Goal: Task Accomplishment & Management: Complete application form

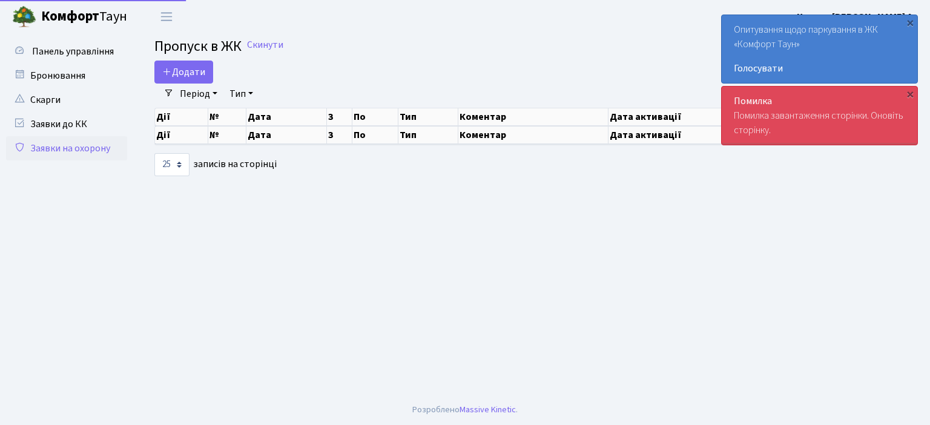
select select "25"
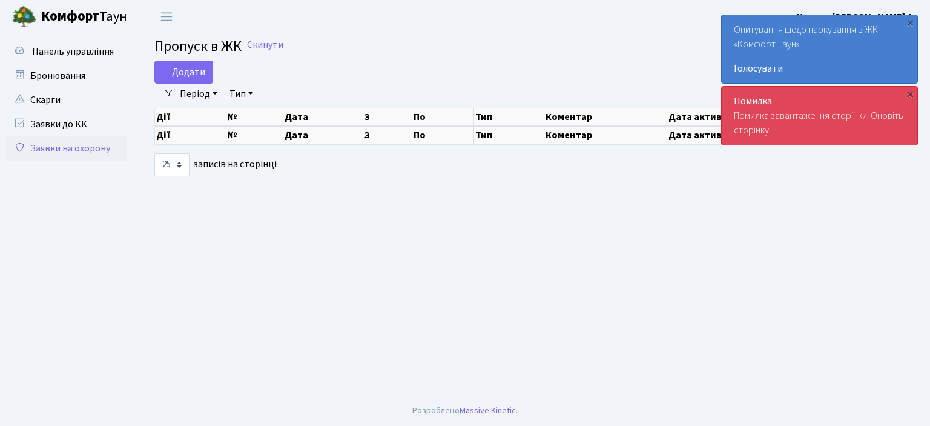
click at [63, 145] on link "Заявки на охорону" at bounding box center [66, 148] width 121 height 24
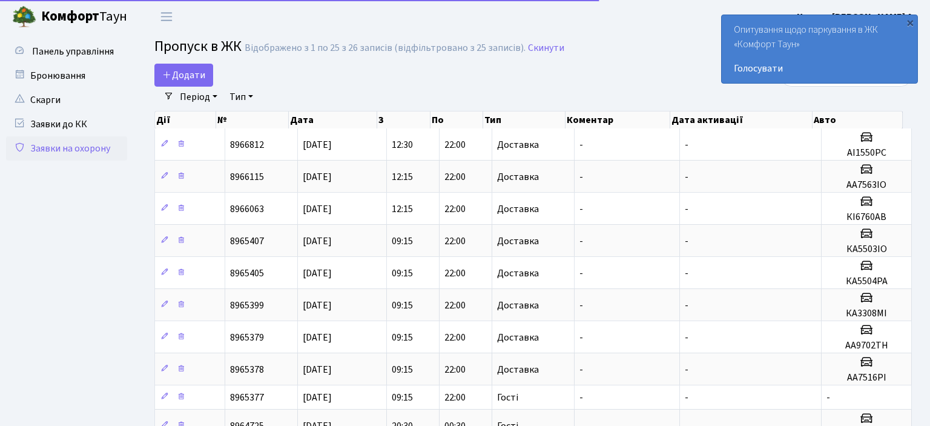
select select "25"
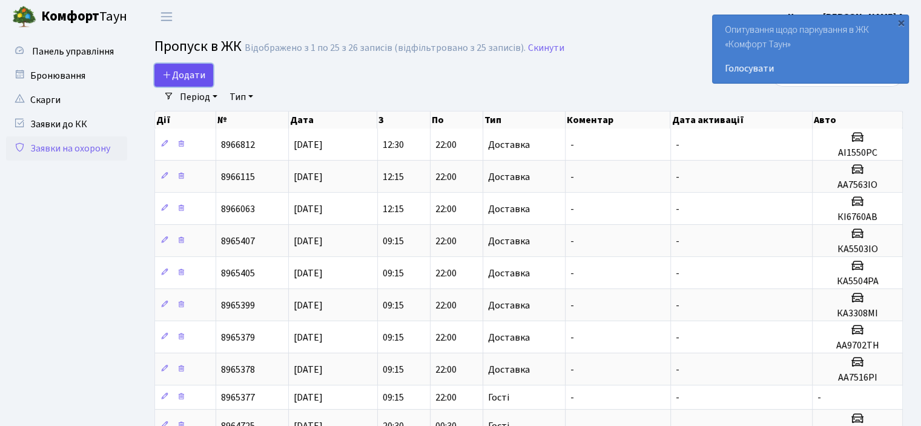
click at [190, 74] on span "Додати" at bounding box center [183, 74] width 43 height 13
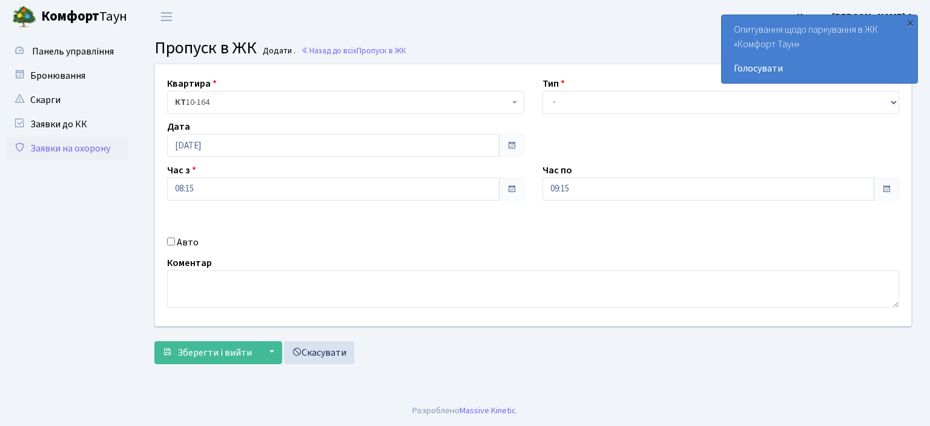
click at [171, 239] on input "Авто" at bounding box center [171, 241] width 8 height 8
checkbox input "true"
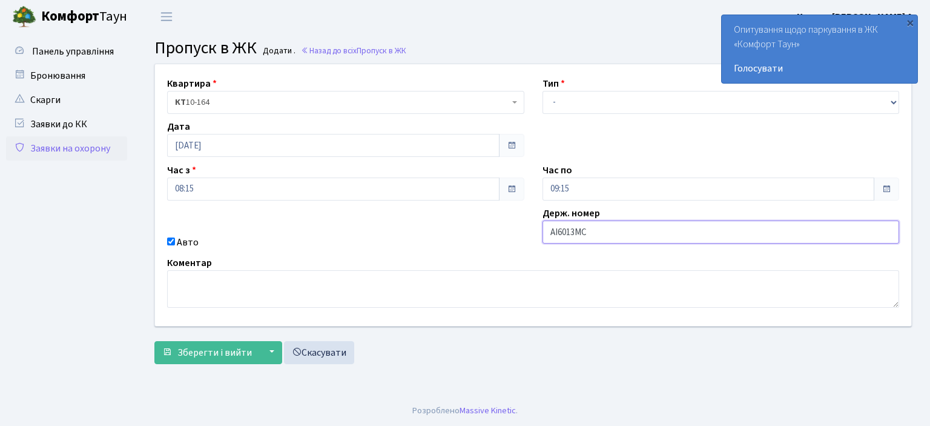
type input "AI6013MC"
click at [892, 101] on select "- Доставка Таксі Гості Сервіс" at bounding box center [720, 102] width 357 height 23
select select "1"
click at [542, 91] on select "- Доставка Таксі Гості Сервіс" at bounding box center [720, 102] width 357 height 23
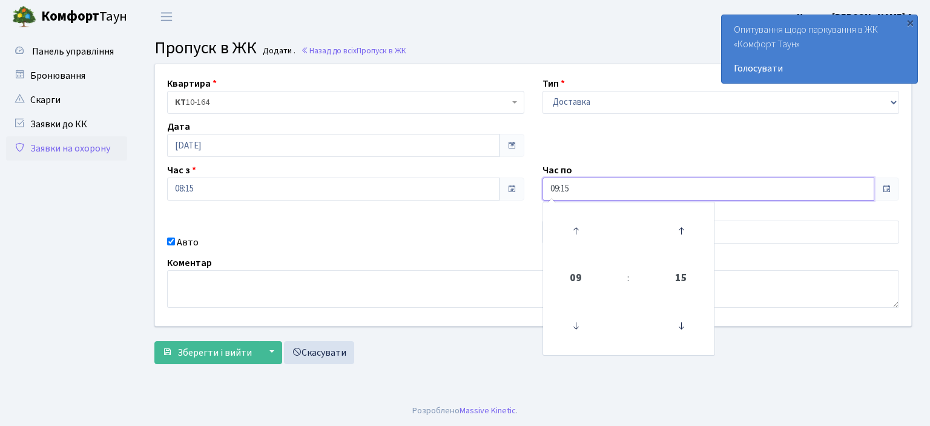
drag, startPoint x: 582, startPoint y: 185, endPoint x: 519, endPoint y: 179, distance: 63.3
click at [519, 179] on div "Квартира <b>КТ</b>&nbsp;&nbsp;&nbsp;&nbsp;10-164 КТ 10-164 Тип - Доставка Таксі…" at bounding box center [533, 195] width 774 height 262
type input "22:00"
click at [512, 252] on div "Квартира <b>КТ</b>&nbsp;&nbsp;&nbsp;&nbsp;10-164 КТ 10-164 Тип - Доставка Таксі…" at bounding box center [533, 195] width 774 height 262
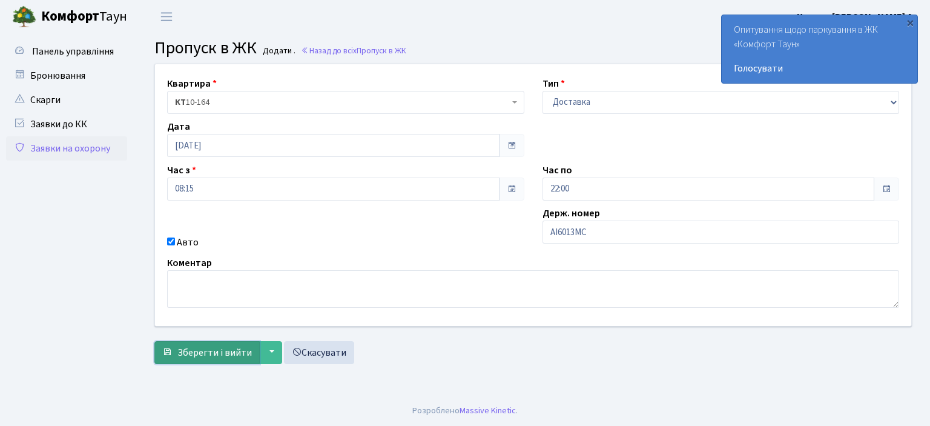
click at [194, 350] on span "Зберегти і вийти" at bounding box center [214, 352] width 74 height 13
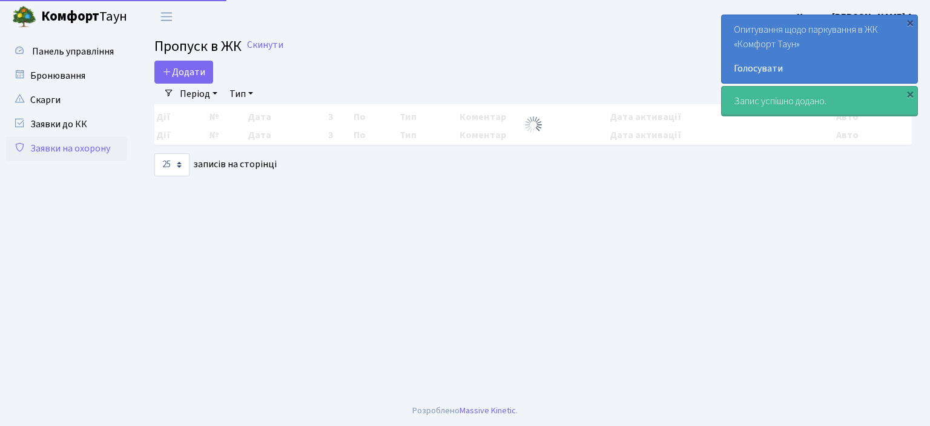
select select "25"
